Goal: Task Accomplishment & Management: Use online tool/utility

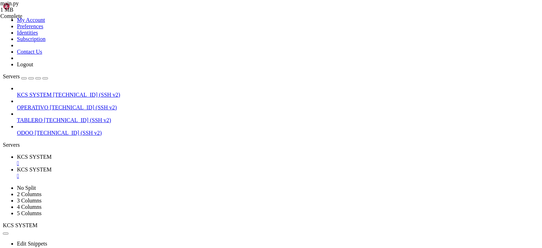
click at [135, 160] on div "" at bounding box center [278, 163] width 522 height 6
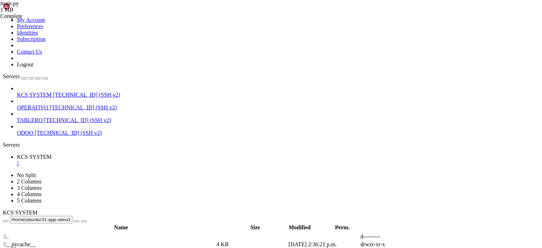
scroll to position [1517, 0]
click at [135, 160] on div "" at bounding box center [278, 163] width 522 height 6
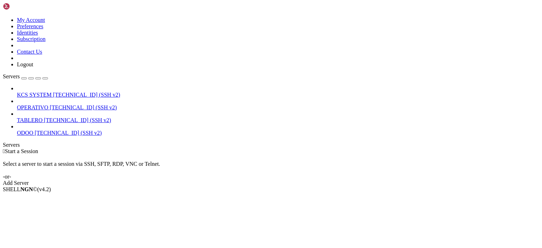
click at [56, 92] on span "[TECHNICAL_ID] (SSH v2)" at bounding box center [86, 95] width 67 height 6
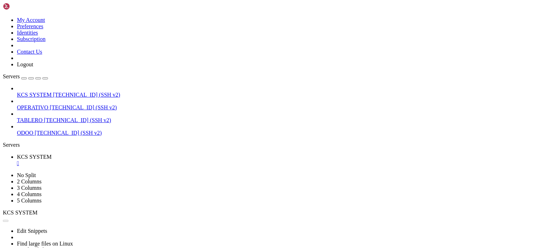
scroll to position [0, 0]
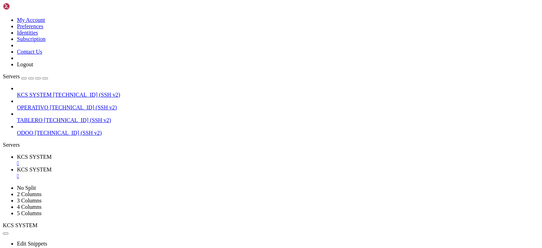
type input "/home"
click at [188, 173] on div "" at bounding box center [278, 176] width 522 height 6
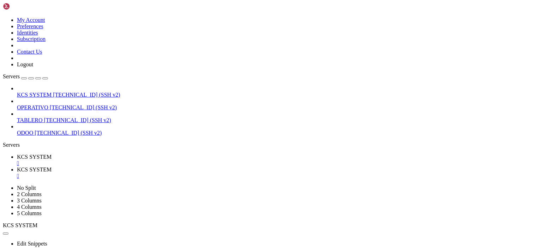
scroll to position [82, 0]
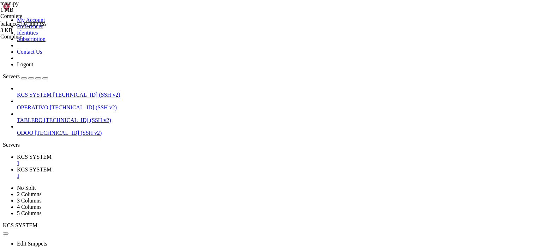
type input "/home/ubuntu/31-app-odoo2/templates"
drag, startPoint x: 122, startPoint y: 6, endPoint x: 172, endPoint y: 136, distance: 138.6
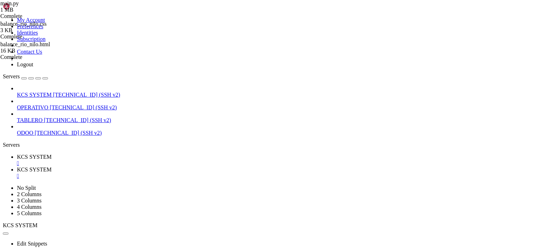
click at [51, 154] on span "KCS SYSTEM" at bounding box center [34, 157] width 35 height 6
